Goal: Task Accomplishment & Management: Manage account settings

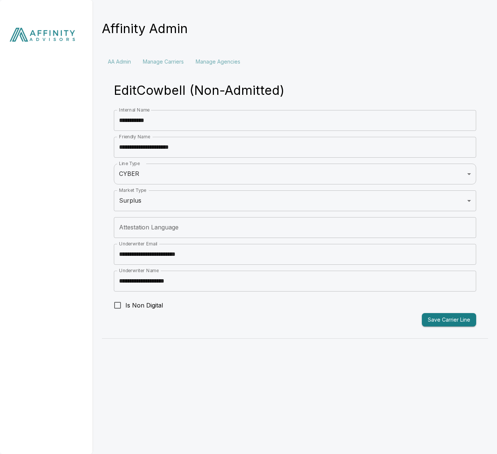
drag, startPoint x: 0, startPoint y: 0, endPoint x: 52, endPoint y: 34, distance: 62.4
click at [51, 35] on img at bounding box center [46, 36] width 93 height 73
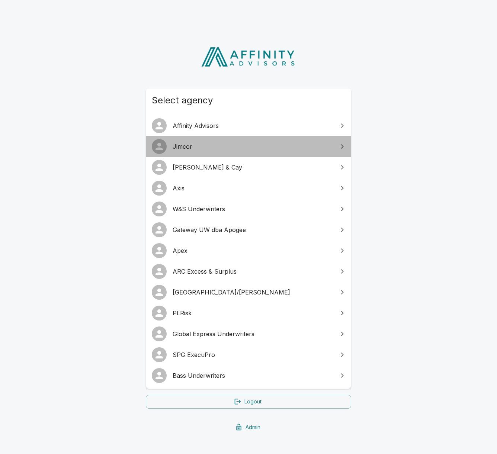
click at [166, 144] on div at bounding box center [159, 146] width 15 height 15
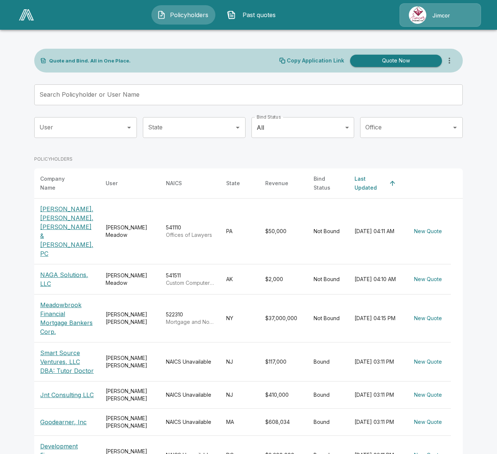
click at [450, 63] on icon "more" at bounding box center [449, 60] width 9 height 9
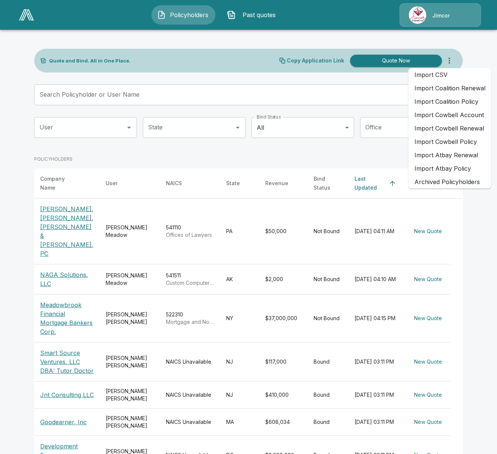
click at [439, 76] on li "Import CSV" at bounding box center [450, 74] width 83 height 13
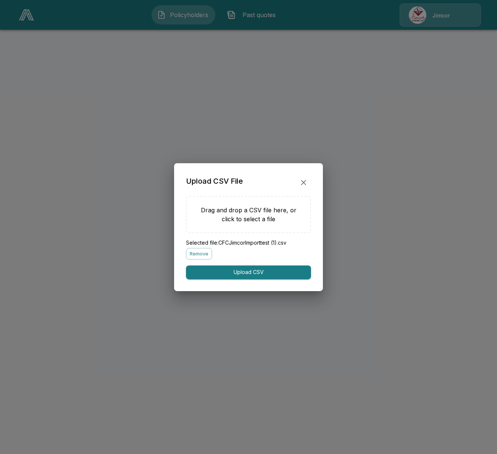
click at [255, 275] on button "Upload CSV" at bounding box center [248, 273] width 125 height 14
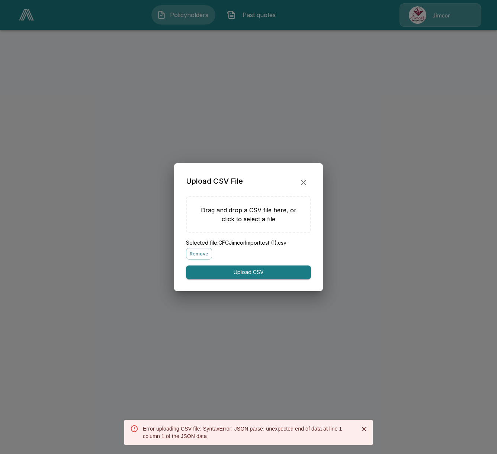
click at [308, 340] on div at bounding box center [248, 227] width 497 height 454
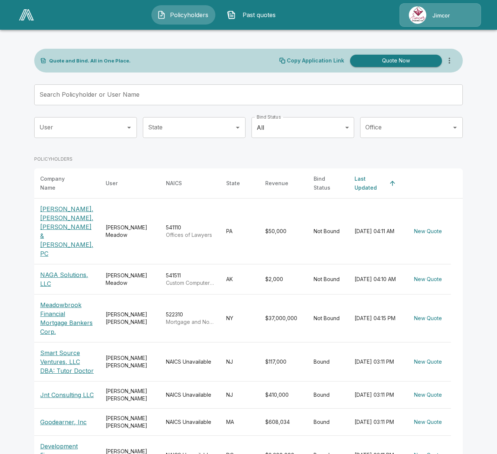
click at [452, 63] on icon "more" at bounding box center [449, 60] width 9 height 9
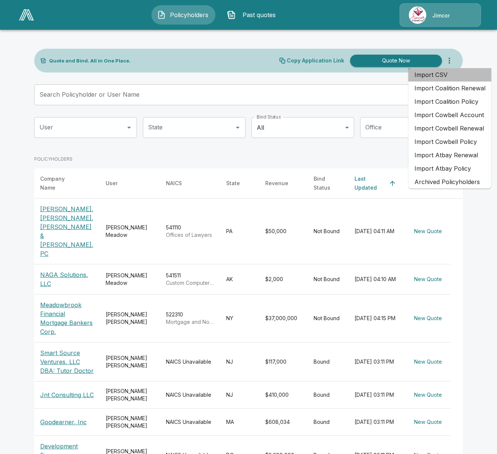
click at [452, 80] on li "Import CSV" at bounding box center [450, 74] width 83 height 13
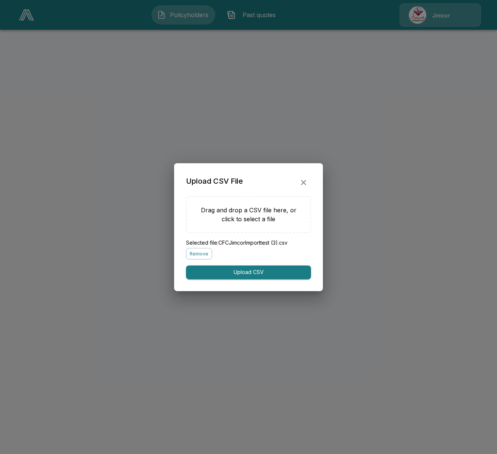
click at [256, 275] on button "Upload CSV" at bounding box center [248, 273] width 125 height 14
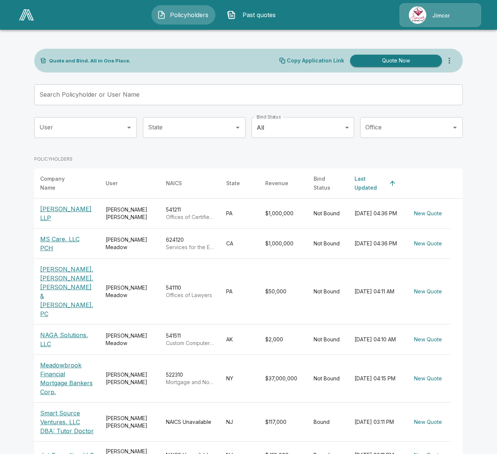
click at [141, 236] on div "[PERSON_NAME]" at bounding box center [130, 243] width 48 height 15
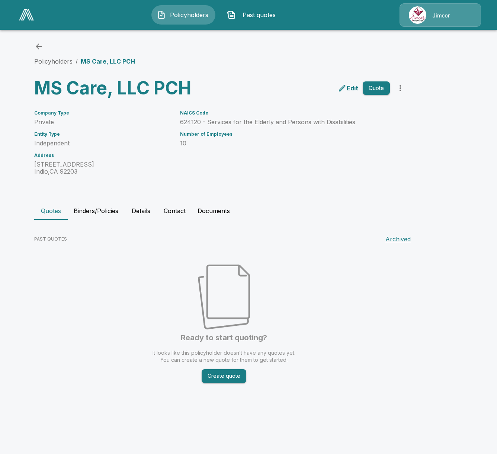
click at [92, 209] on button "Binders/Policies" at bounding box center [96, 211] width 57 height 18
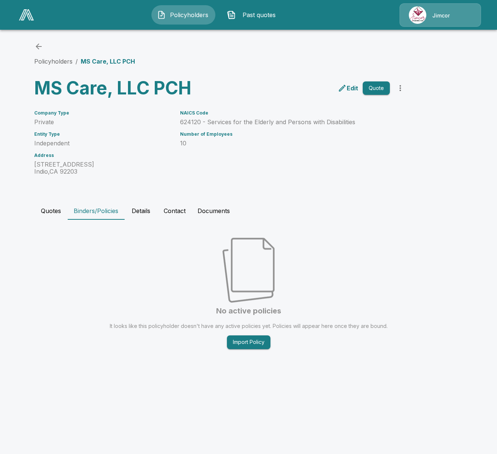
click at [44, 214] on button "Quotes" at bounding box center [50, 211] width 33 height 18
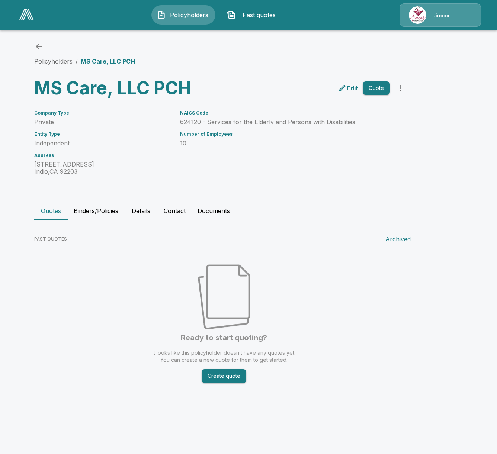
click at [150, 219] on button "Details" at bounding box center [140, 211] width 33 height 18
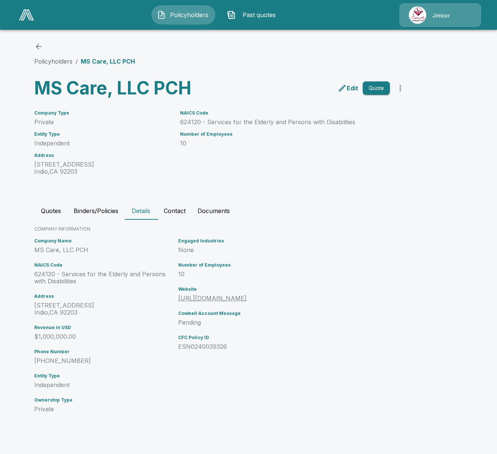
click at [165, 210] on button "Contact" at bounding box center [175, 211] width 34 height 18
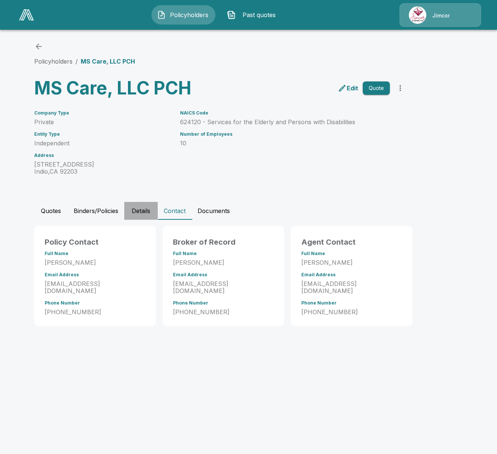
click at [136, 207] on button "Details" at bounding box center [140, 211] width 33 height 18
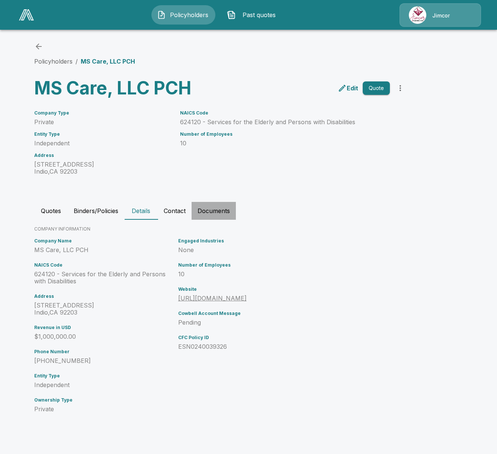
click at [193, 207] on button "Documents" at bounding box center [214, 211] width 44 height 18
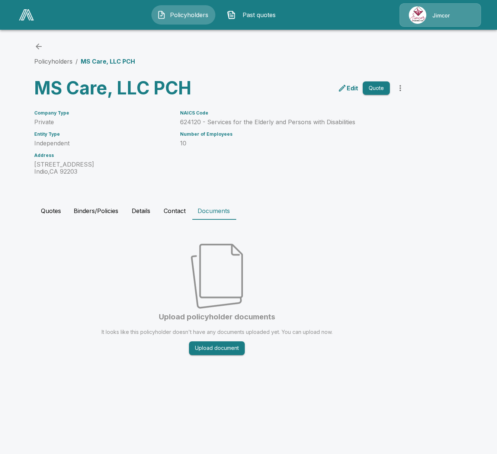
click at [167, 210] on button "Contact" at bounding box center [175, 211] width 34 height 18
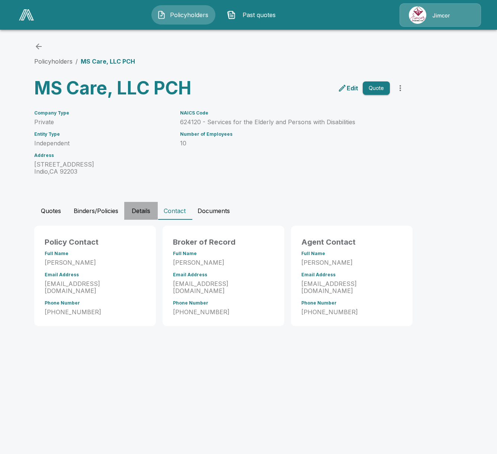
drag, startPoint x: 151, startPoint y: 212, endPoint x: 136, endPoint y: 211, distance: 15.3
click at [151, 212] on button "Details" at bounding box center [140, 211] width 33 height 18
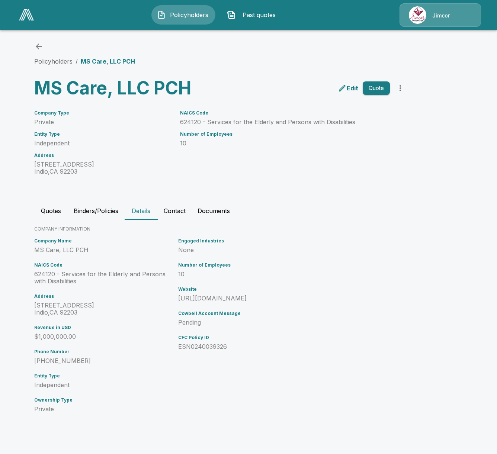
click at [82, 211] on button "Binders/Policies" at bounding box center [96, 211] width 57 height 18
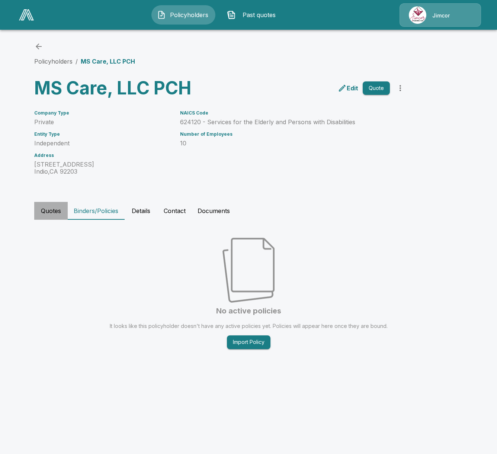
click at [61, 209] on button "Quotes" at bounding box center [50, 211] width 33 height 18
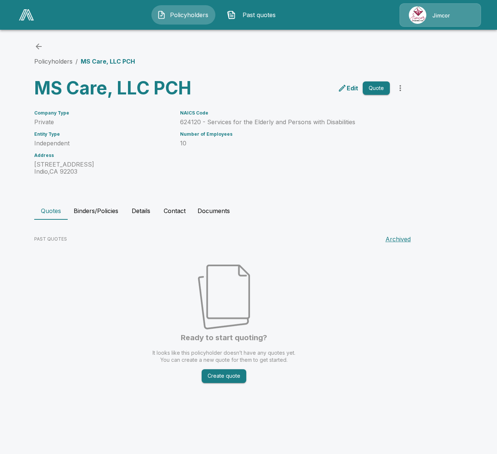
drag, startPoint x: 52, startPoint y: 58, endPoint x: 139, endPoint y: 51, distance: 87.7
click at [53, 58] on link "Policyholders" at bounding box center [53, 61] width 38 height 7
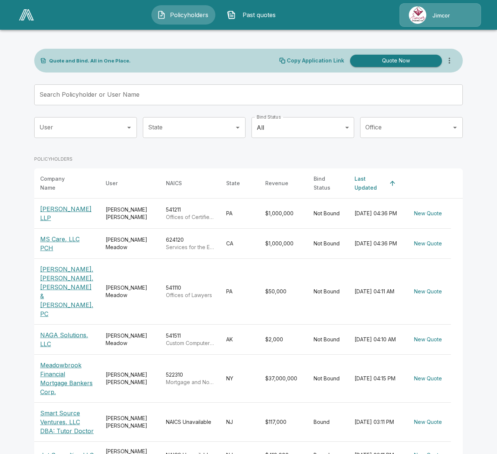
drag, startPoint x: 133, startPoint y: 204, endPoint x: 411, endPoint y: 276, distance: 286.8
click at [134, 204] on td "Joseph Schneider" at bounding box center [130, 214] width 60 height 30
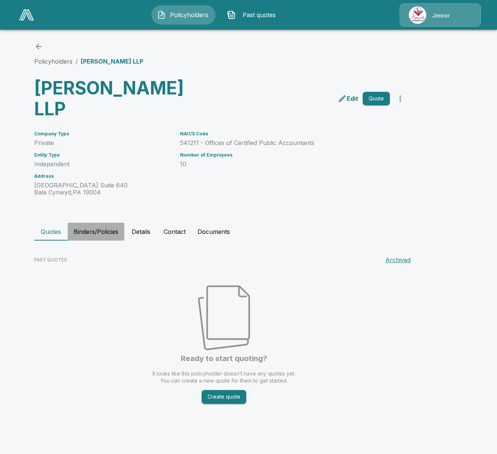
click at [95, 223] on button "Binders/Policies" at bounding box center [96, 232] width 57 height 18
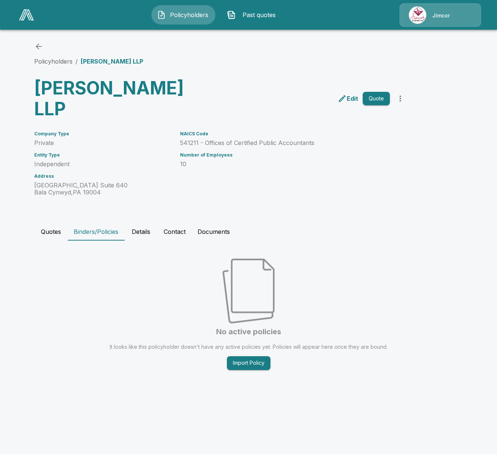
click at [144, 223] on button "Details" at bounding box center [140, 232] width 33 height 18
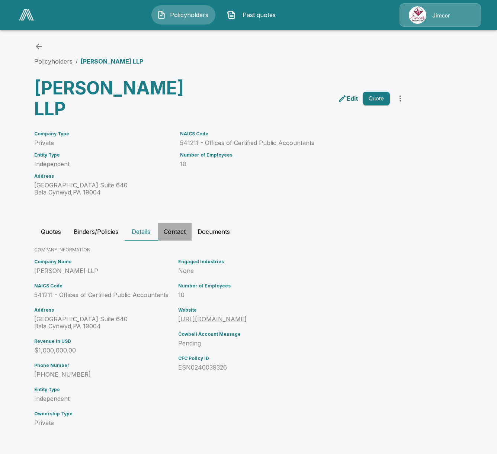
click at [170, 223] on button "Contact" at bounding box center [175, 232] width 34 height 18
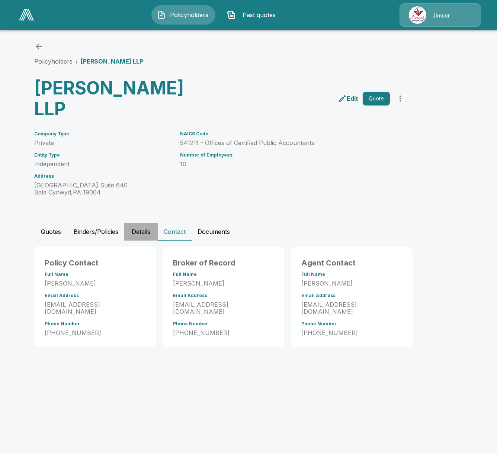
click at [146, 223] on button "Details" at bounding box center [140, 232] width 33 height 18
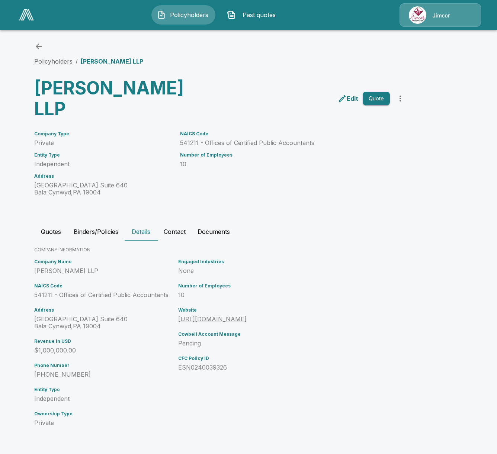
click at [61, 64] on link "Policyholders" at bounding box center [53, 61] width 38 height 7
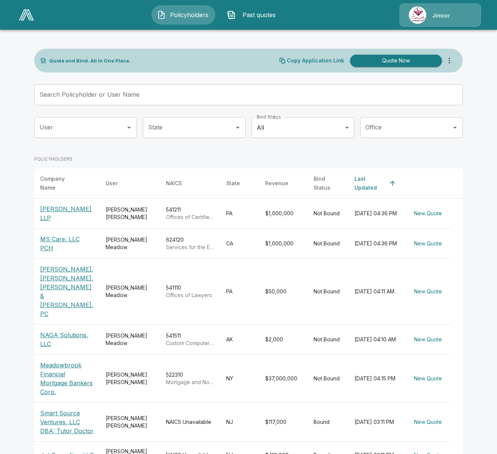
click at [24, 253] on main "Quote and Bind. All in One Place. Copy Application Link Quote Now Search Policy…" at bounding box center [248, 308] width 497 height 616
click at [99, 86] on input "Search Policyholder or User Name" at bounding box center [244, 94] width 420 height 21
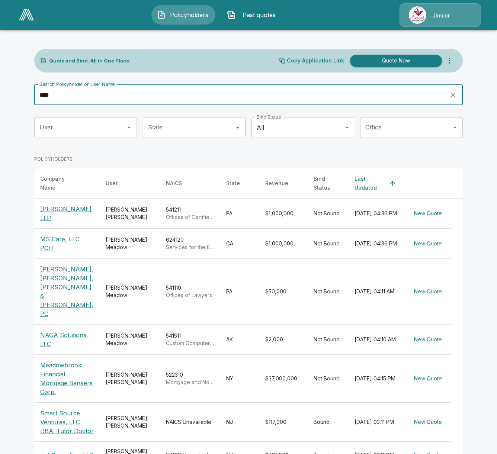
type input "*****"
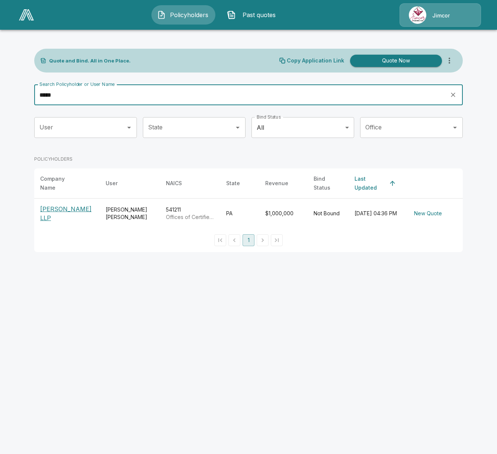
click at [99, 95] on input "*****" at bounding box center [239, 94] width 410 height 21
type input "*"
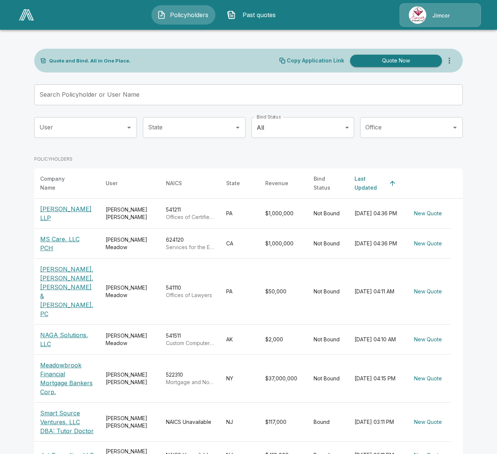
click at [57, 205] on p "[PERSON_NAME] LLP" at bounding box center [67, 214] width 54 height 18
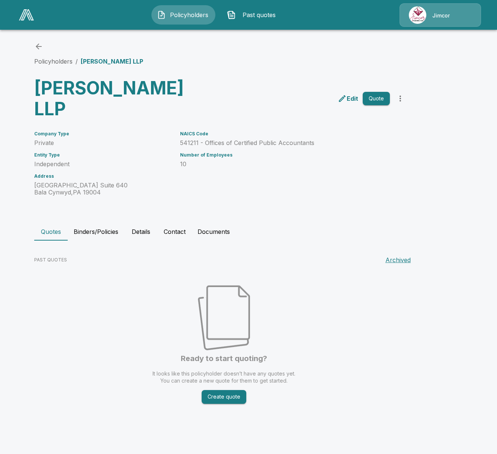
click at [171, 223] on button "Contact" at bounding box center [175, 232] width 34 height 18
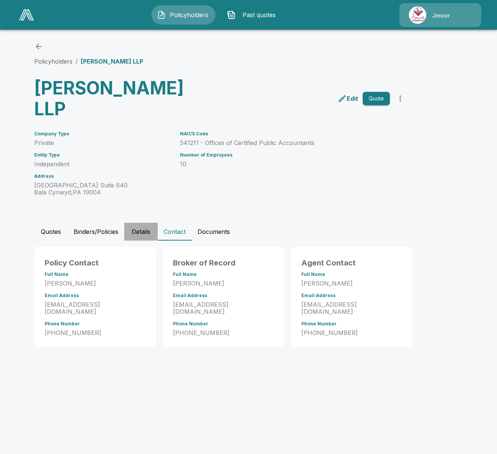
click at [145, 223] on button "Details" at bounding box center [140, 232] width 33 height 18
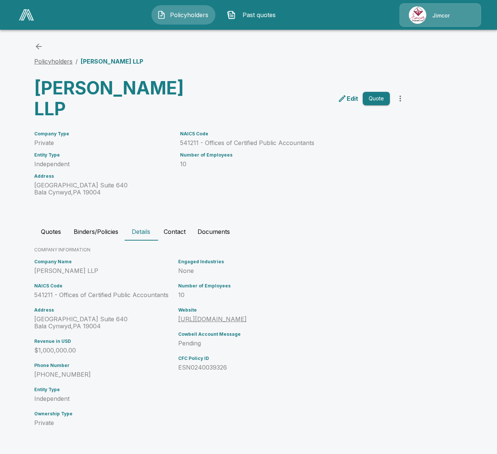
click at [66, 64] on link "Policyholders" at bounding box center [53, 61] width 38 height 7
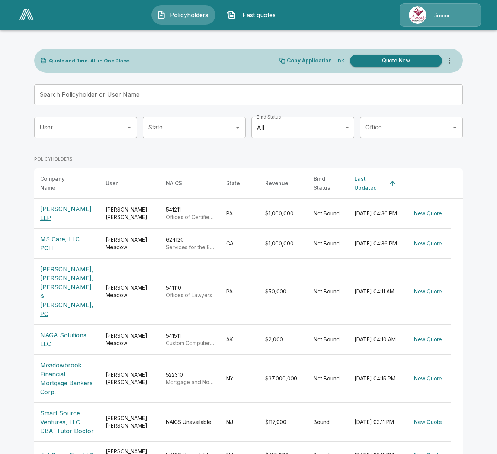
click at [85, 242] on th "MS Care, LLC PCH" at bounding box center [66, 244] width 65 height 30
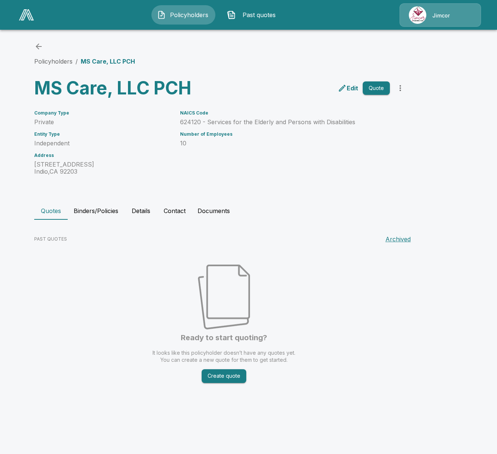
click at [186, 208] on button "Contact" at bounding box center [175, 211] width 34 height 18
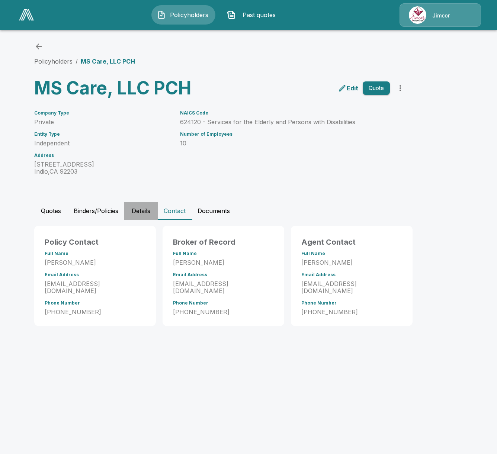
click at [143, 214] on button "Details" at bounding box center [140, 211] width 33 height 18
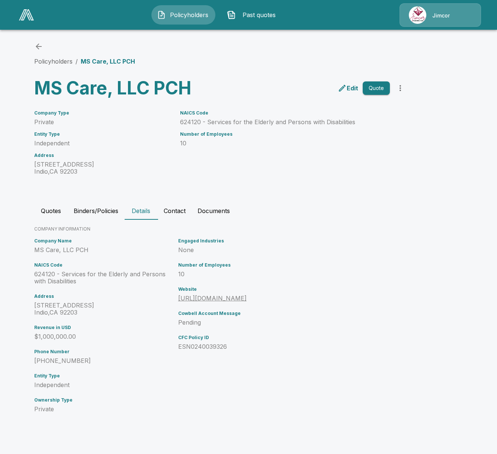
click at [163, 217] on button "Contact" at bounding box center [175, 211] width 34 height 18
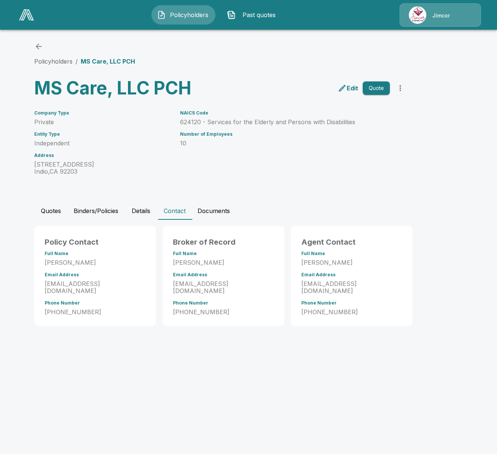
click at [119, 340] on html "Policyholders Past quotes Jimcor Policyholders / MS Care, LLC PCH MS Care, LLC …" at bounding box center [248, 170] width 497 height 340
